Goal: Information Seeking & Learning: Learn about a topic

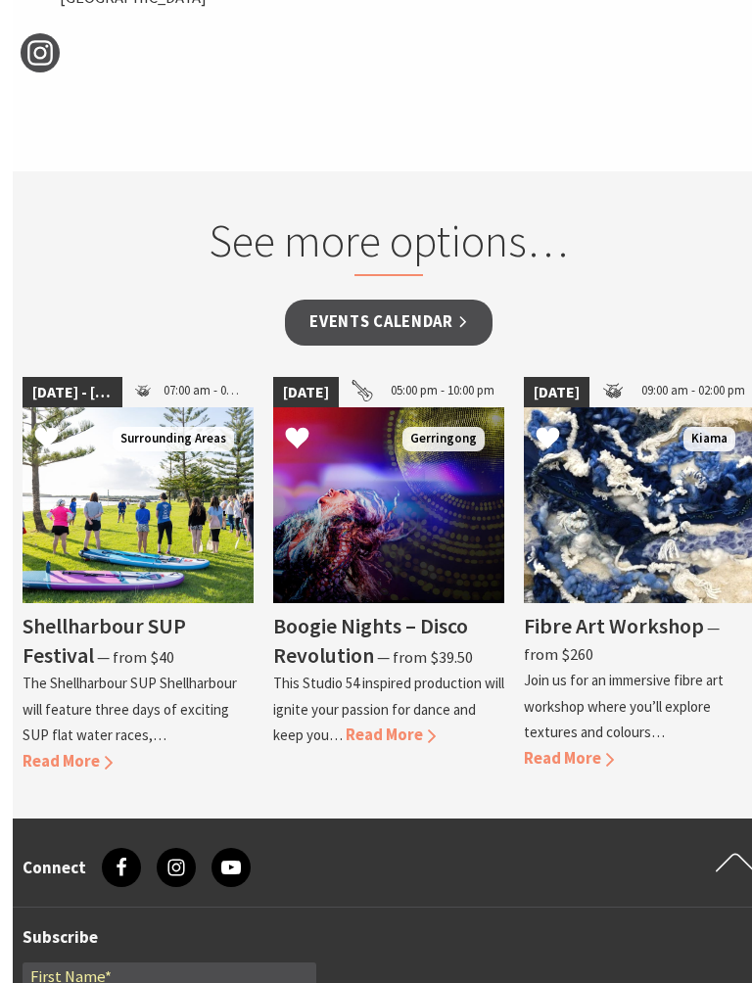
scroll to position [1976, 4]
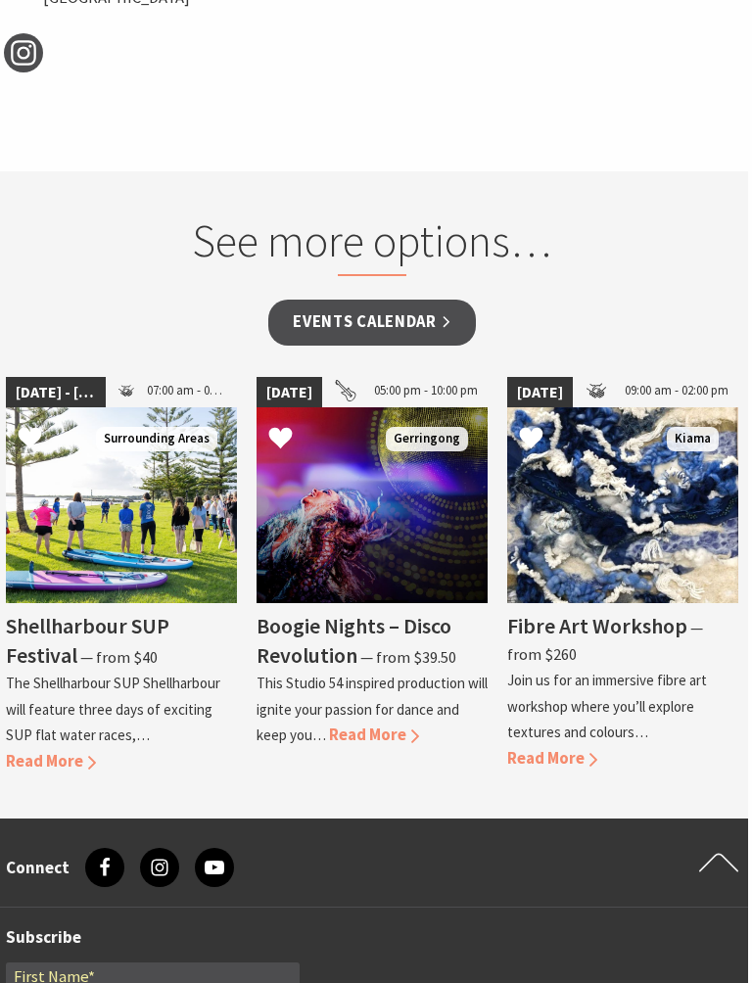
click at [416, 725] on span "Read More" at bounding box center [374, 735] width 90 height 21
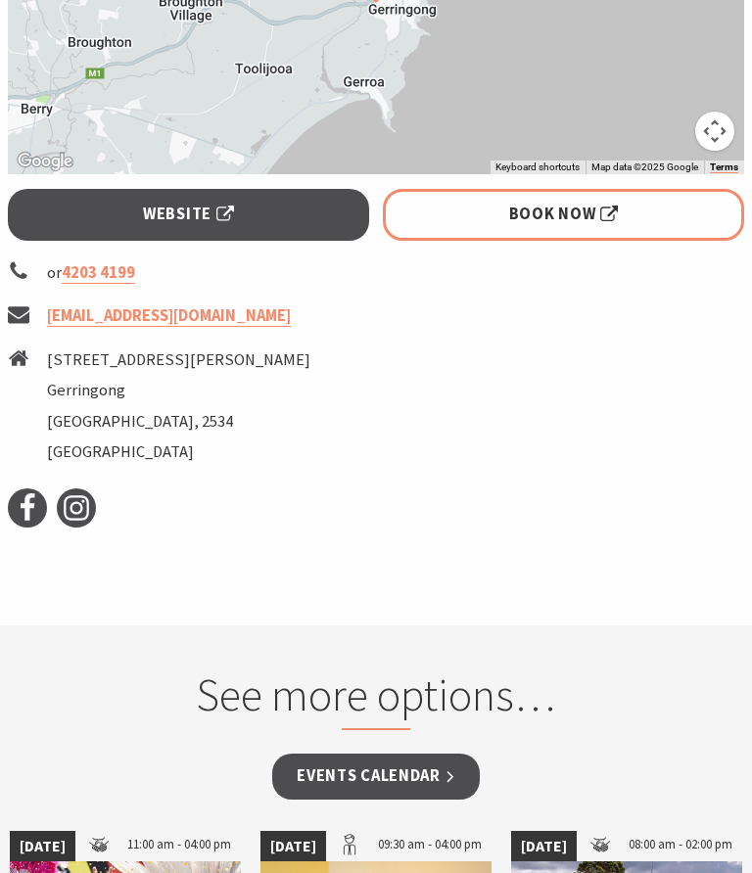
scroll to position [1744, 0]
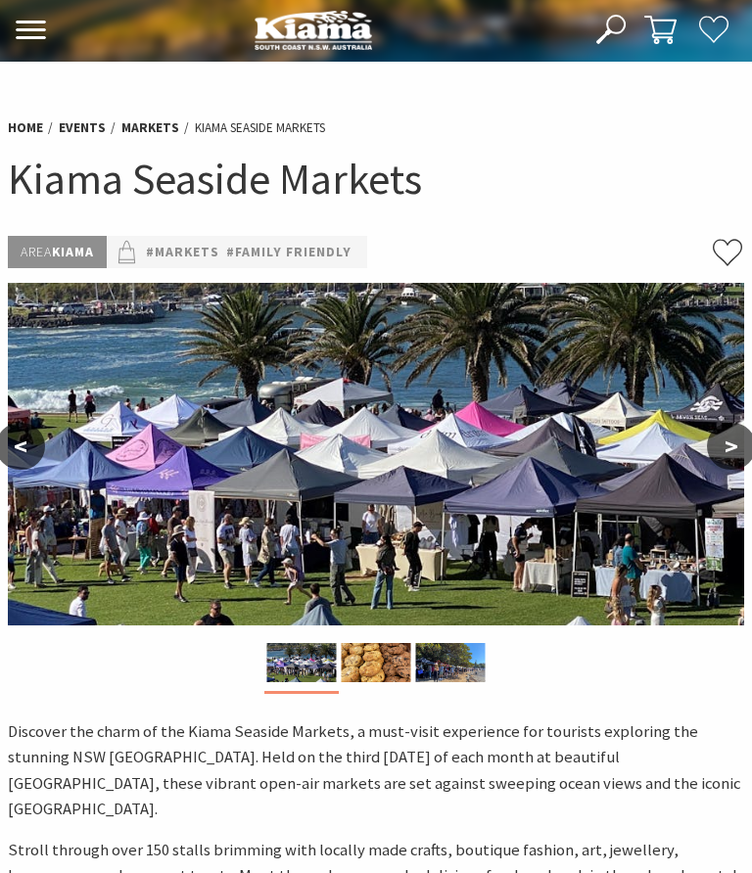
click at [297, 515] on img at bounding box center [376, 454] width 736 height 343
click at [308, 511] on img at bounding box center [376, 454] width 736 height 343
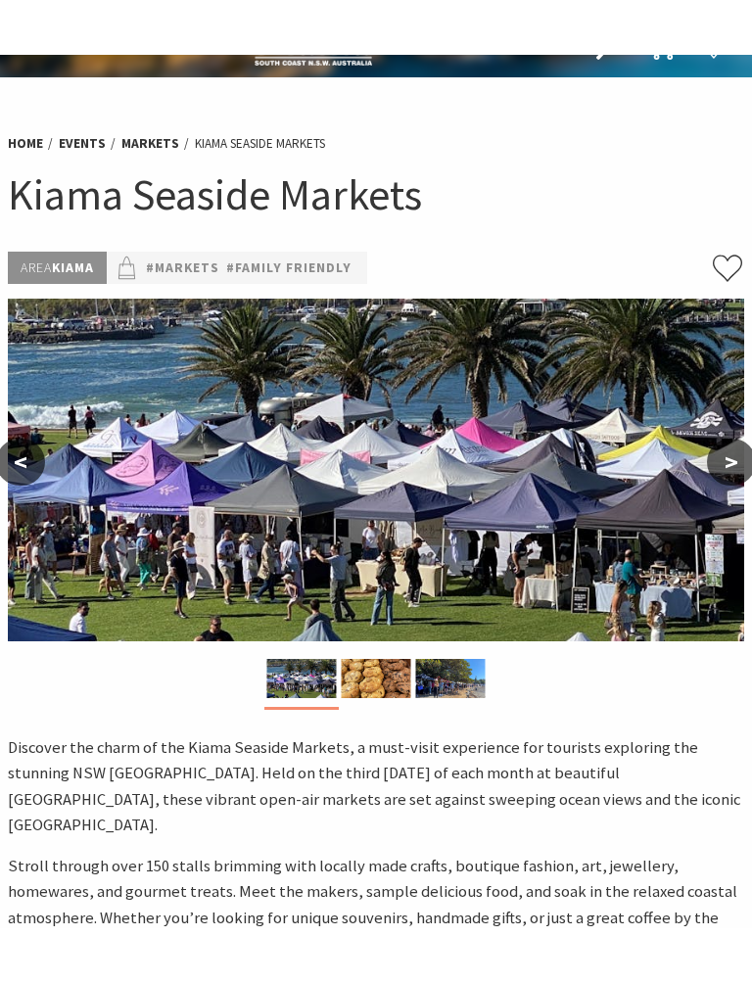
scroll to position [40, 0]
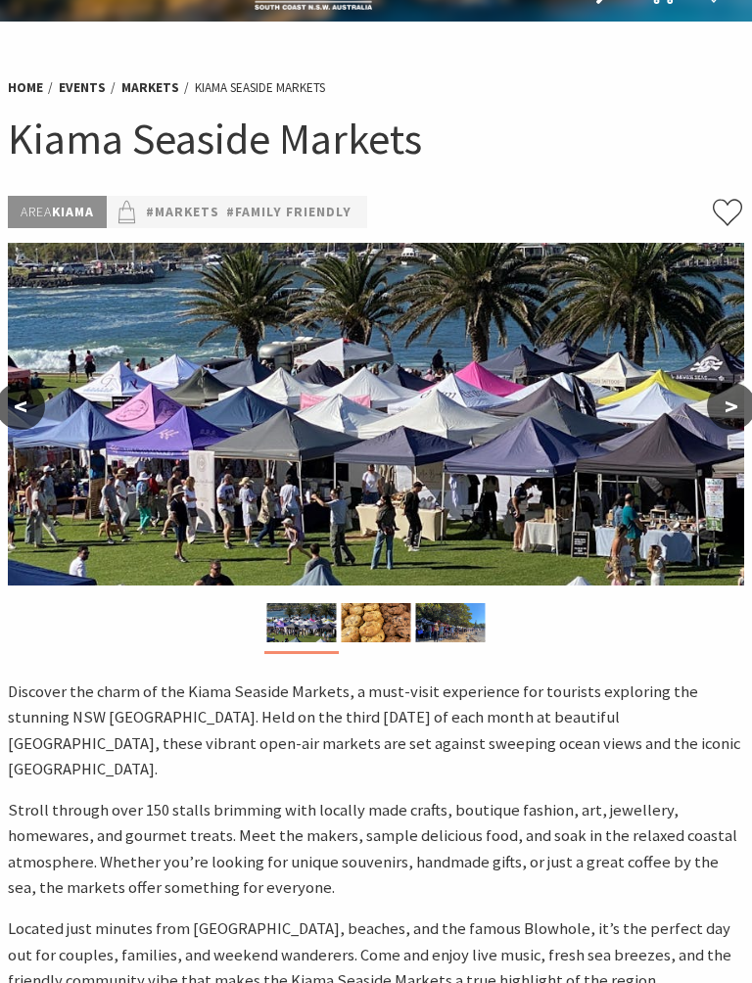
click at [378, 640] on img at bounding box center [377, 622] width 70 height 39
click at [381, 635] on img at bounding box center [377, 622] width 70 height 39
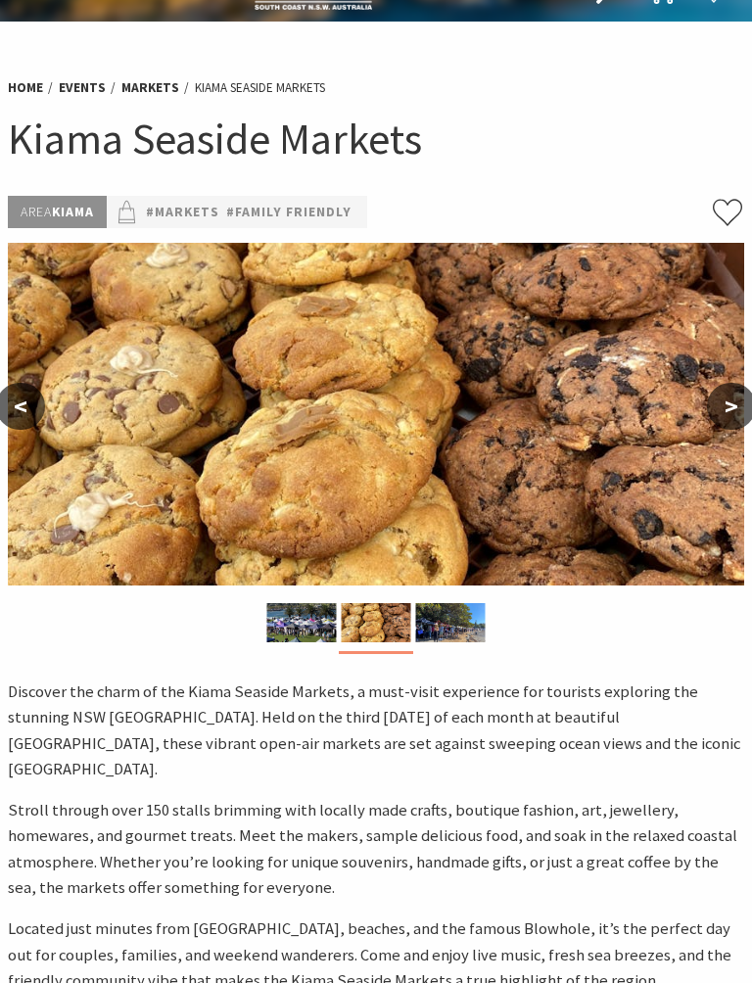
click at [719, 410] on button ">" at bounding box center [731, 406] width 49 height 47
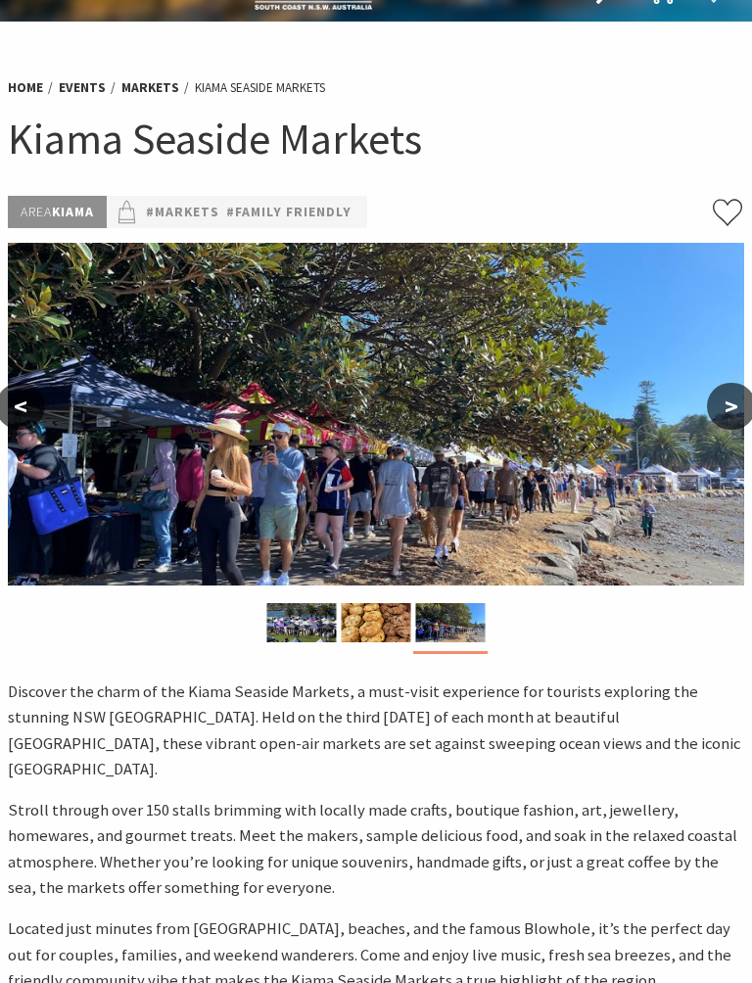
click at [733, 413] on button ">" at bounding box center [731, 406] width 49 height 47
click at [729, 409] on button ">" at bounding box center [731, 406] width 49 height 47
click at [729, 408] on button ">" at bounding box center [731, 406] width 49 height 47
click at [28, 413] on button "<" at bounding box center [20, 406] width 49 height 47
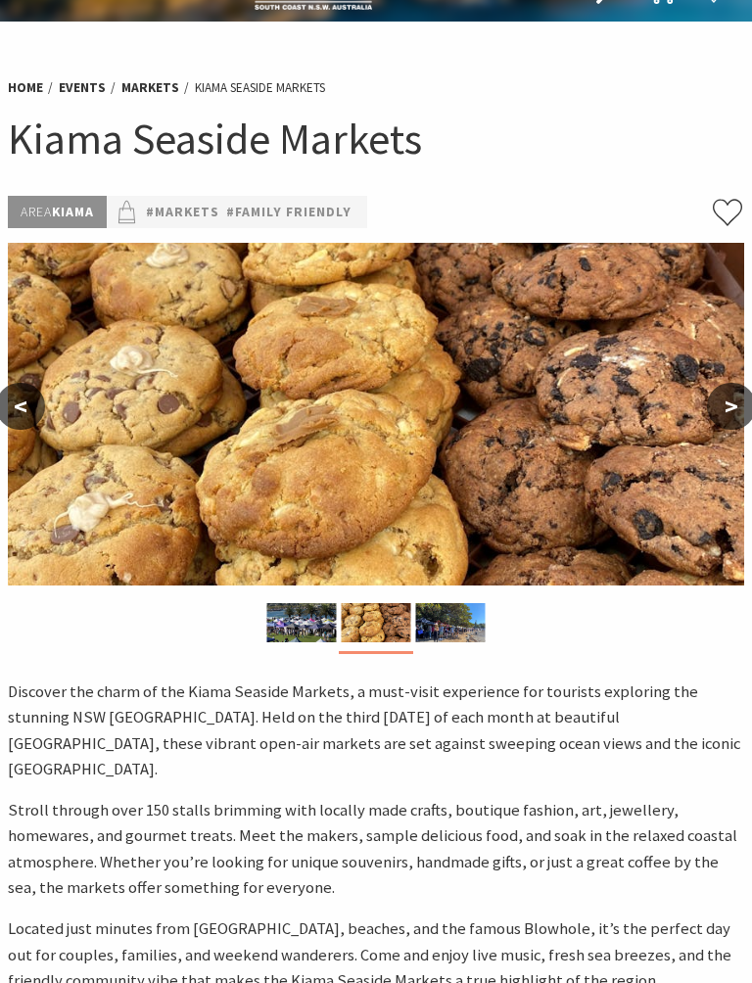
click at [27, 405] on button "<" at bounding box center [20, 406] width 49 height 47
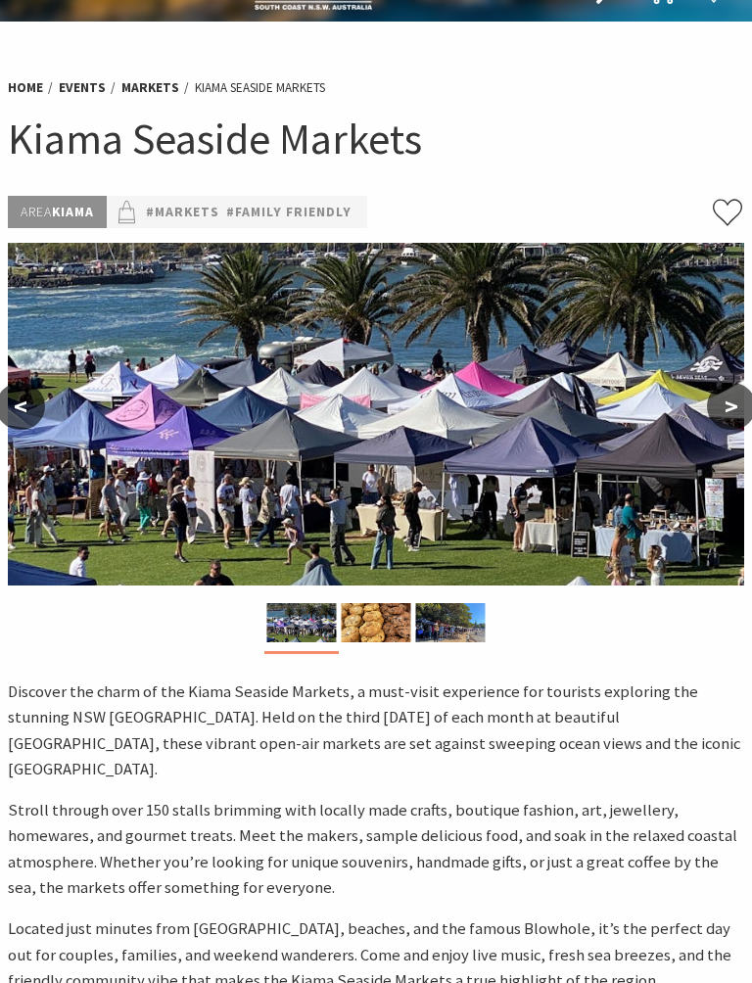
click at [27, 417] on button "<" at bounding box center [20, 406] width 49 height 47
click at [27, 424] on button "<" at bounding box center [20, 406] width 49 height 47
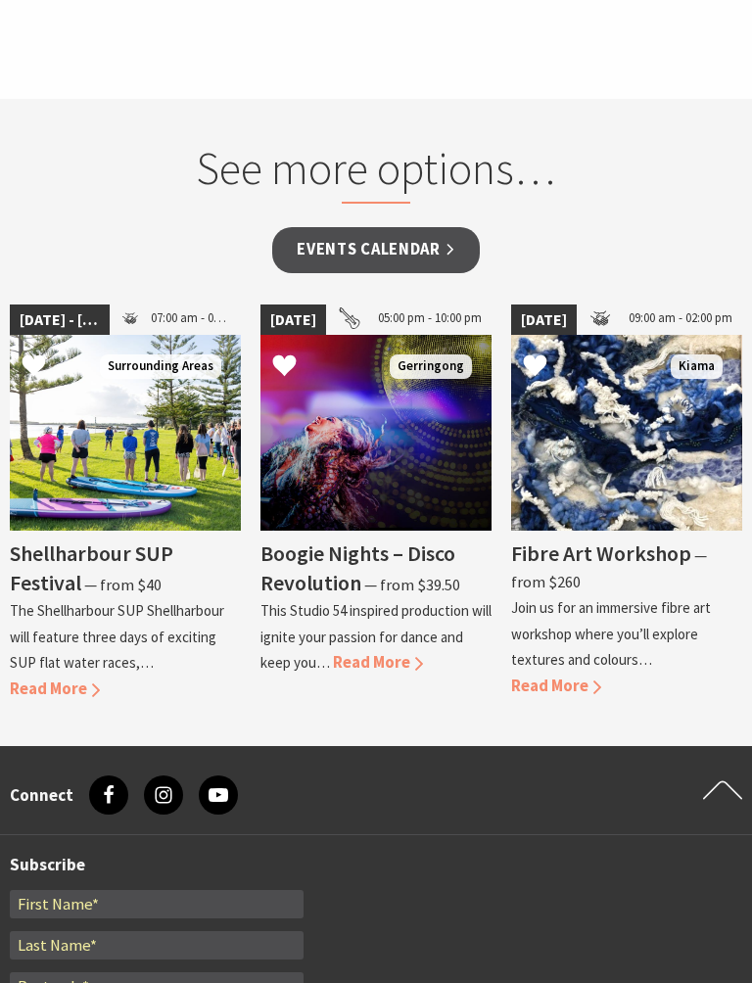
scroll to position [2050, 0]
click at [597, 675] on span "Read More" at bounding box center [556, 685] width 90 height 21
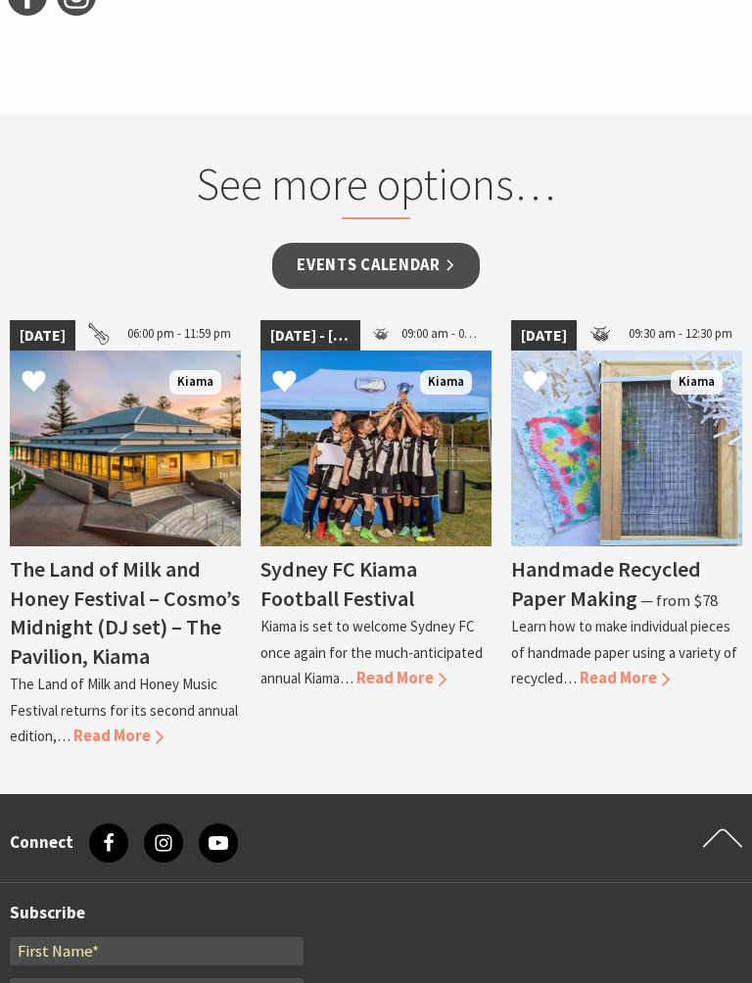
scroll to position [2008, 0]
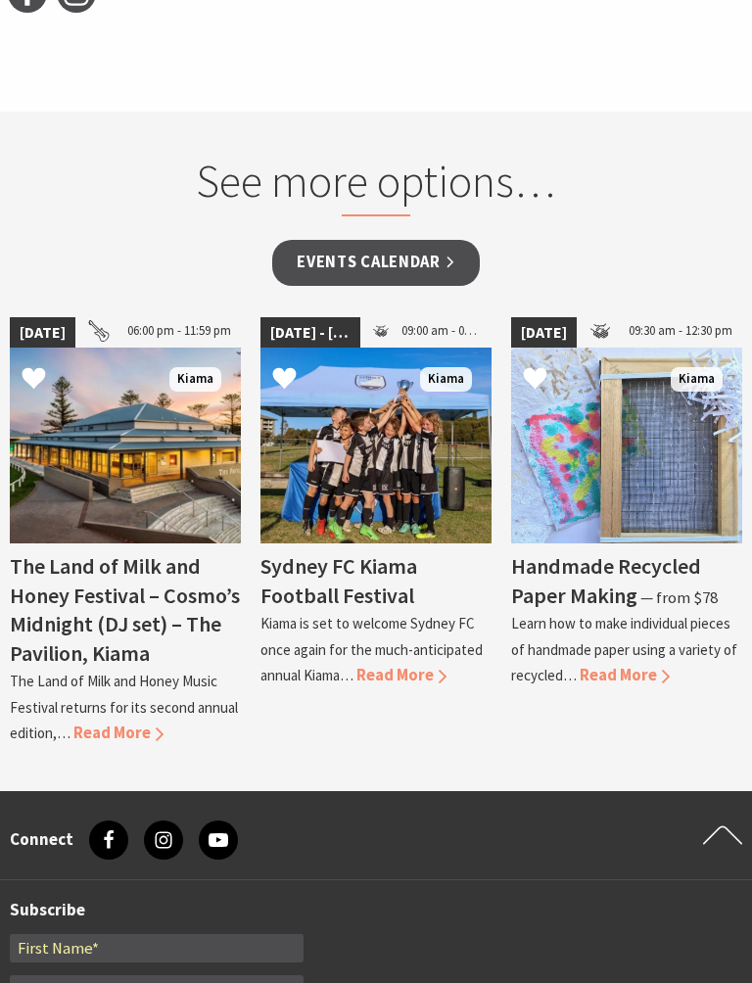
click at [657, 665] on span "Read More" at bounding box center [625, 675] width 90 height 21
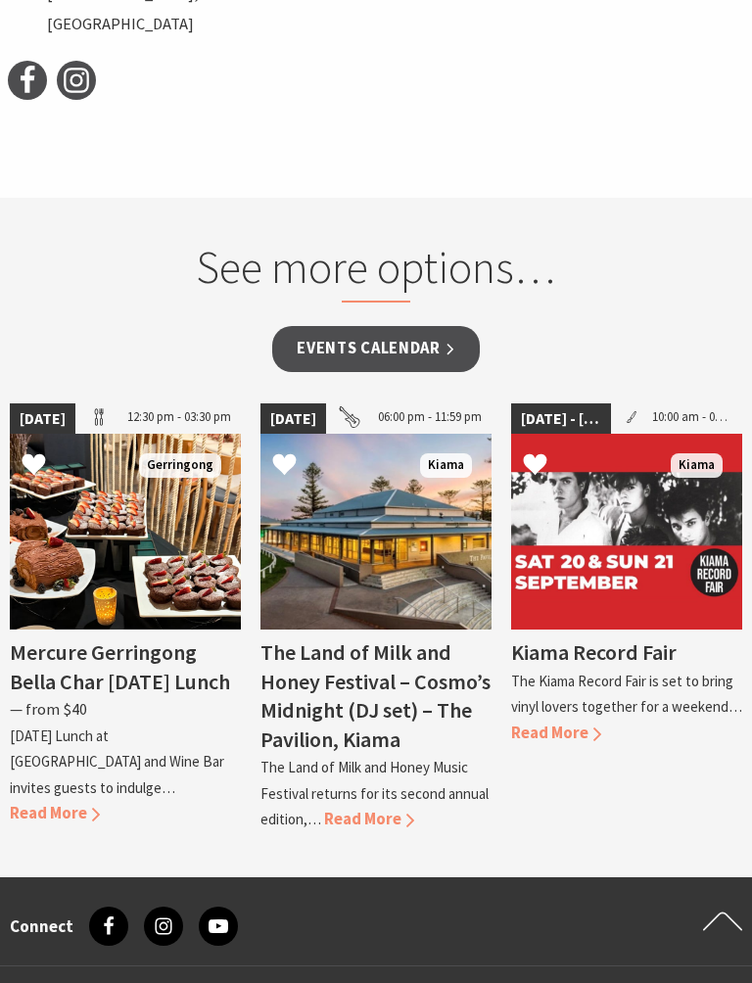
scroll to position [1951, 0]
click at [100, 803] on span "Read More" at bounding box center [55, 813] width 90 height 21
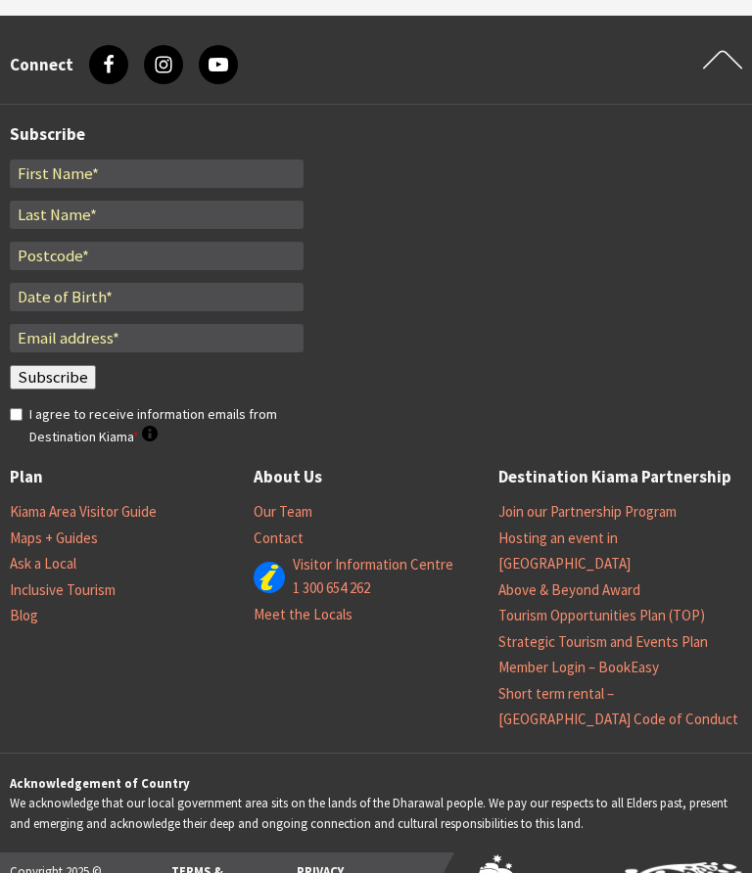
scroll to position [2608, 0]
